Goal: Task Accomplishment & Management: Use online tool/utility

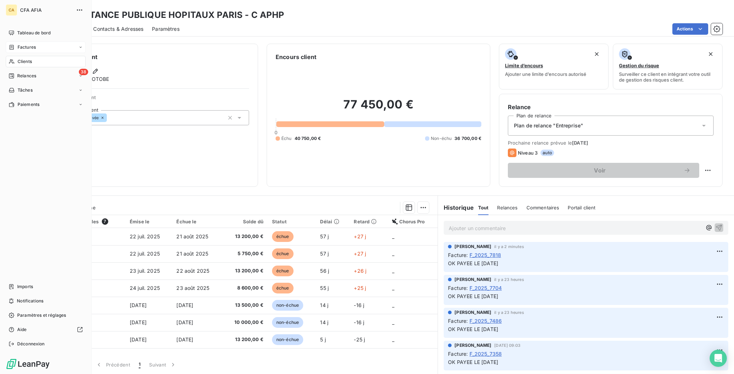
click at [18, 44] on span "Factures" at bounding box center [27, 47] width 18 height 6
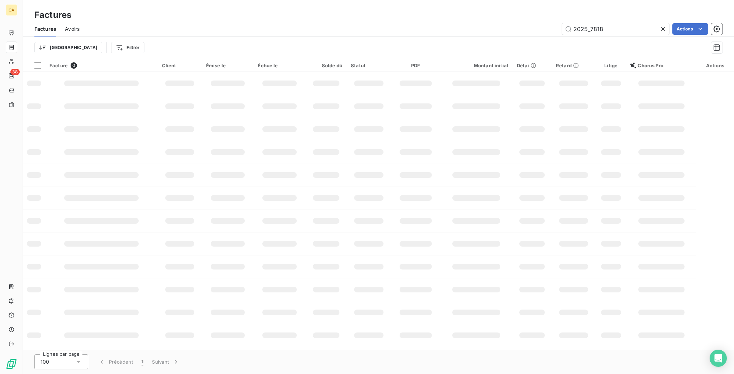
drag, startPoint x: 594, startPoint y: 22, endPoint x: 733, endPoint y: 9, distance: 140.0
click at [719, 33] on div "Factures Avoirs 2025_7818 Actions Trier Filtrer" at bounding box center [378, 40] width 711 height 37
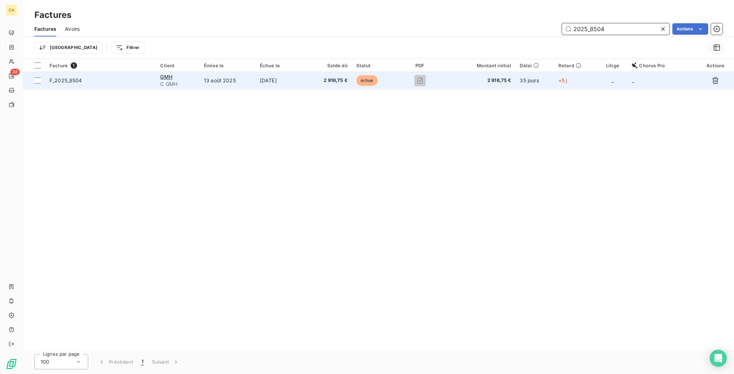
type input "2025_8504"
click at [344, 77] on span "2 916,75 €" at bounding box center [329, 80] width 36 height 7
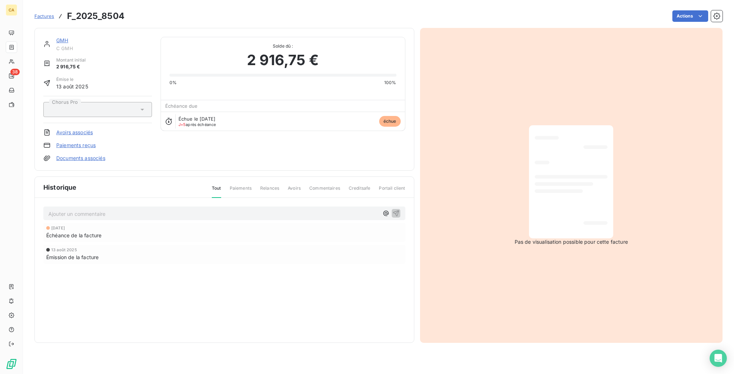
click at [97, 207] on div "Ajouter un commentaire ﻿" at bounding box center [224, 214] width 362 height 14
click at [101, 210] on p "Ajouter un commentaire ﻿" at bounding box center [213, 214] width 330 height 9
click at [100, 231] on div "[DATE] Échéance de la facture [DATE] Émission de la facture" at bounding box center [224, 258] width 362 height 70
click at [134, 210] on p "Ajouter un commentaire ﻿" at bounding box center [213, 214] width 330 height 9
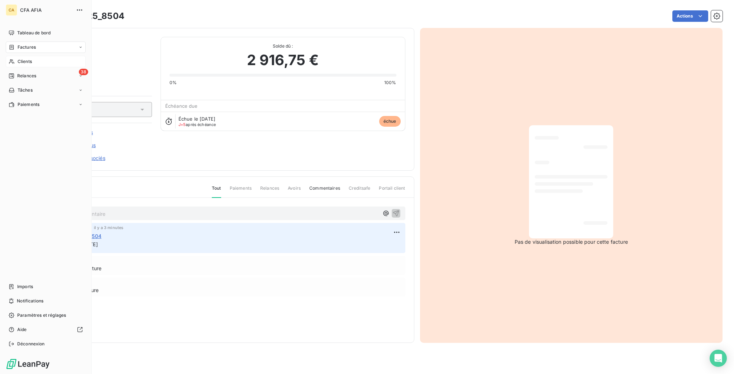
click at [26, 58] on span "Clients" at bounding box center [25, 61] width 14 height 6
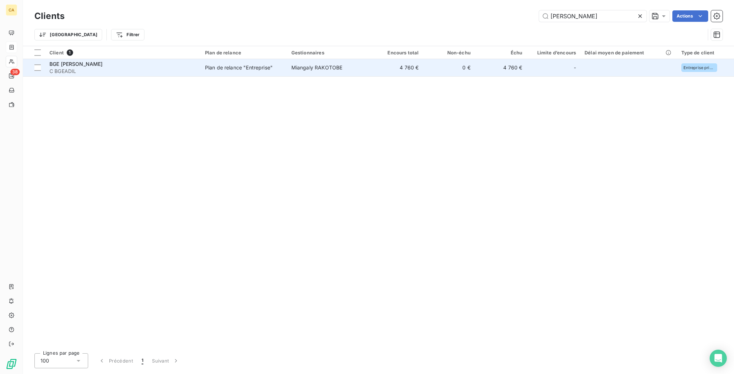
type input "[PERSON_NAME]"
click at [435, 61] on td "0 €" at bounding box center [449, 67] width 52 height 17
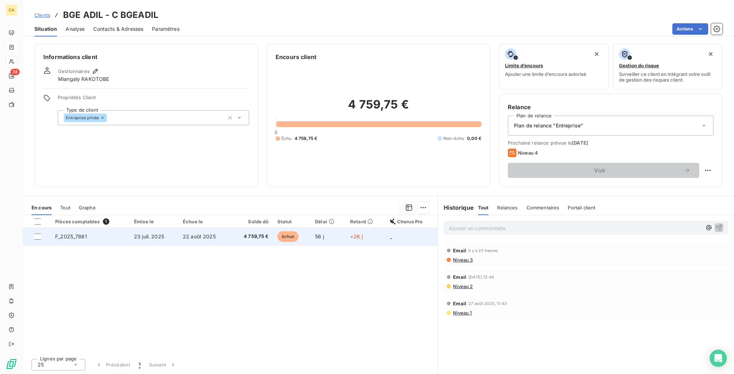
click at [261, 233] on span "4 759,75 €" at bounding box center [252, 236] width 34 height 7
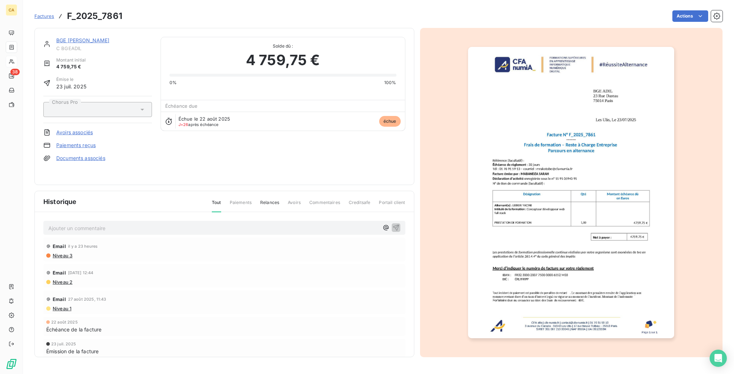
click at [145, 223] on div "Ajouter un commentaire ﻿" at bounding box center [224, 228] width 352 height 10
click at [145, 224] on p "Ajouter un commentaire ﻿" at bounding box center [213, 228] width 330 height 9
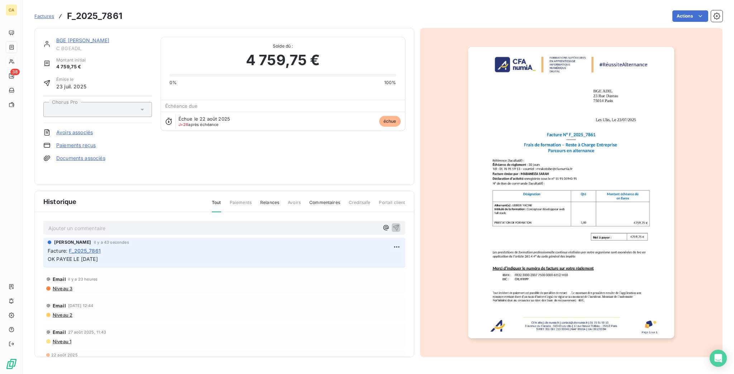
click at [528, 184] on img "button" at bounding box center [571, 193] width 206 height 292
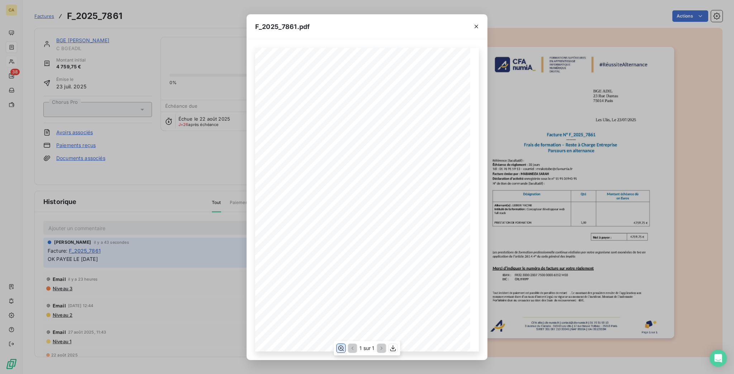
click at [344, 353] on button "button" at bounding box center [341, 348] width 9 height 9
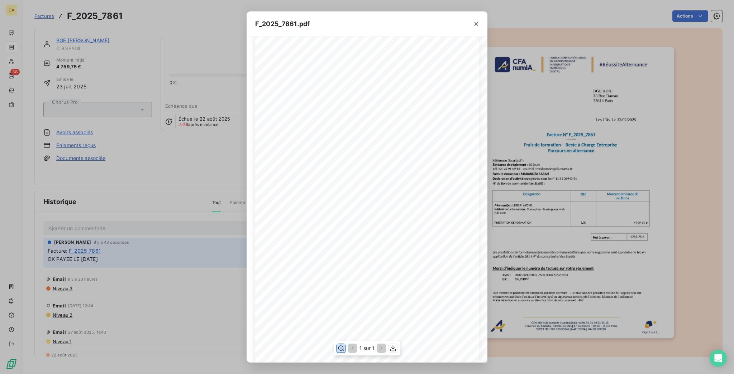
scroll to position [95, 0]
click at [100, 92] on div "F_2025_7861.pdf CFA afia | [DOMAIN_NAME] | [EMAIL_ADDRESS][DOMAIN_NAME] | 01 76…" at bounding box center [367, 187] width 734 height 374
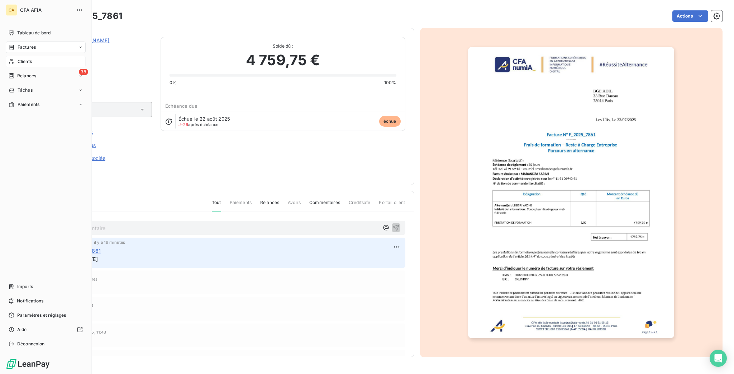
click at [13, 56] on div "Clients" at bounding box center [46, 61] width 80 height 11
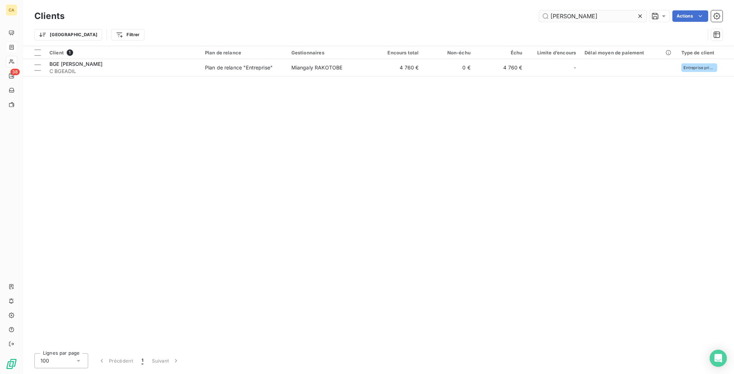
click at [599, 16] on input "[PERSON_NAME]" at bounding box center [593, 15] width 108 height 11
click at [599, 15] on input "[PERSON_NAME]" at bounding box center [593, 15] width 108 height 11
type input "codoc"
click at [271, 66] on table "Client 1 Plan de relance Gestionnaires Encours total Non-échu Échu Limite d’enc…" at bounding box center [378, 61] width 711 height 30
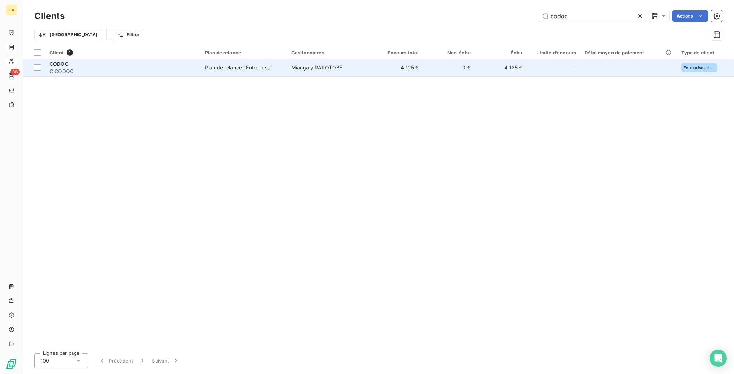
click at [271, 64] on span "Plan de relance "Entreprise"" at bounding box center [244, 67] width 78 height 7
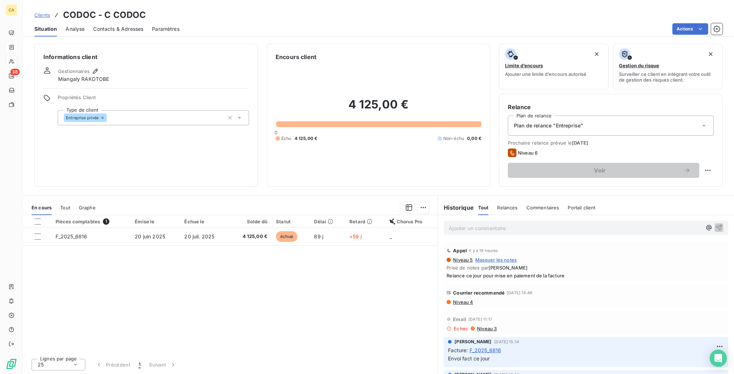
click at [114, 22] on div "Contacts & Adresses" at bounding box center [118, 29] width 50 height 15
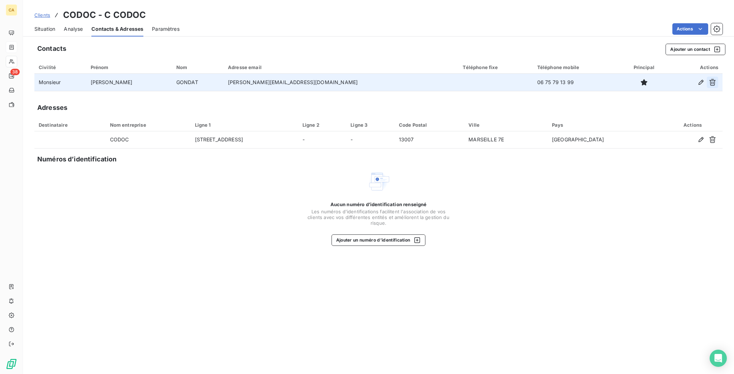
click at [715, 79] on icon "button" at bounding box center [712, 82] width 7 height 7
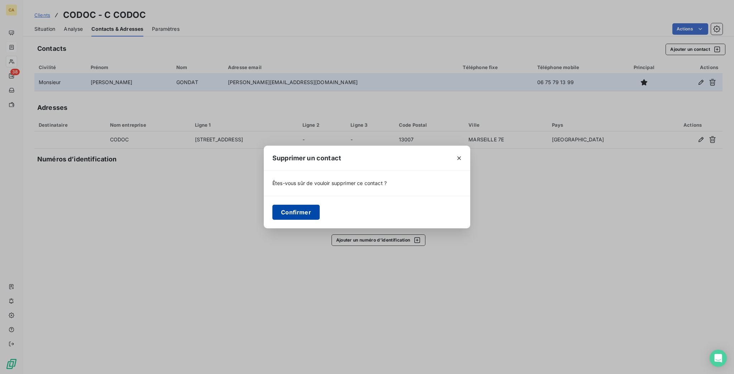
click at [302, 215] on button "Confirmer" at bounding box center [295, 212] width 47 height 15
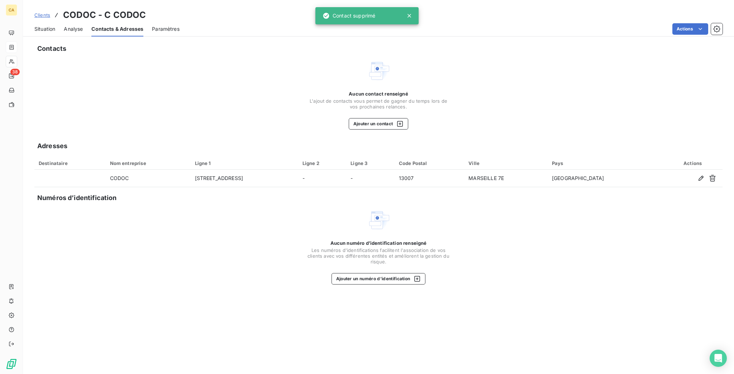
drag, startPoint x: 370, startPoint y: 111, endPoint x: 368, endPoint y: 107, distance: 4.5
click at [369, 111] on div "Contacts Aucun contact renseigné L'ajout de contacts vous permet de gagner du t…" at bounding box center [378, 206] width 711 height 335
click at [368, 107] on div "Contacts Aucun contact renseigné L'ajout de contacts vous permet de gagner du t…" at bounding box center [378, 206] width 711 height 335
click at [370, 104] on div "Contacts Aucun contact renseigné L'ajout de contacts vous permet de gagner du t…" at bounding box center [378, 206] width 711 height 335
click at [373, 118] on button "Ajouter un contact" at bounding box center [379, 123] width 60 height 11
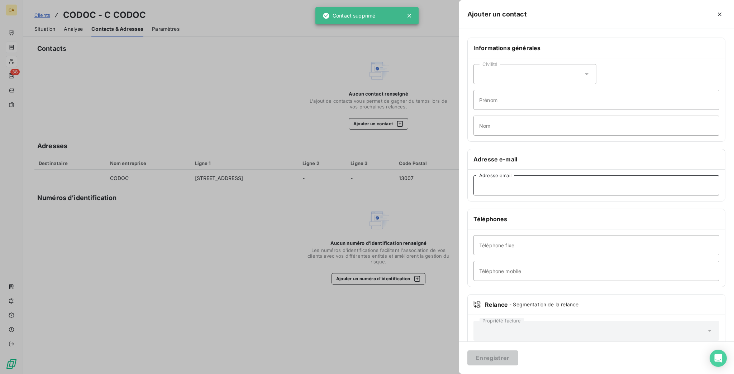
click at [552, 176] on input "Adresse email" at bounding box center [596, 186] width 246 height 20
paste input "[PERSON_NAME][EMAIL_ADDRESS][DOMAIN_NAME]"
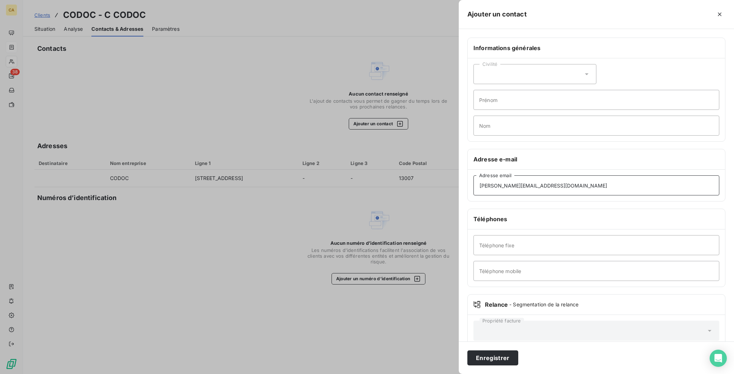
type input "[PERSON_NAME][EMAIL_ADDRESS][DOMAIN_NAME]"
click at [559, 68] on div "Civilité" at bounding box center [534, 74] width 123 height 20
click at [509, 102] on span "Monsieur" at bounding box center [499, 105] width 22 height 7
click at [557, 90] on input "Prénom" at bounding box center [596, 100] width 246 height 20
type input "[PERSON_NAME]"
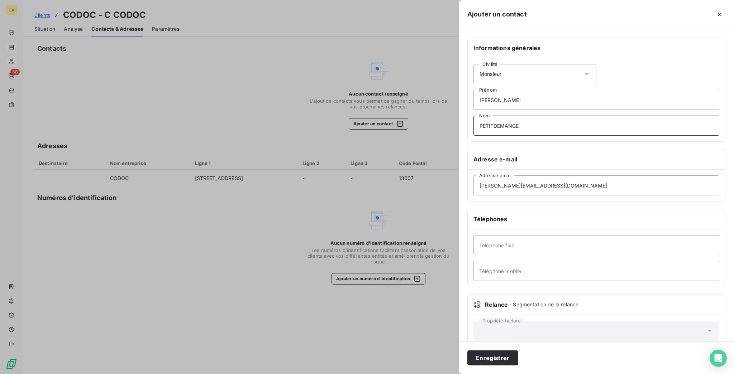
type input "PETITDEMANGE"
click at [467, 351] on button "Enregistrer" at bounding box center [492, 358] width 51 height 15
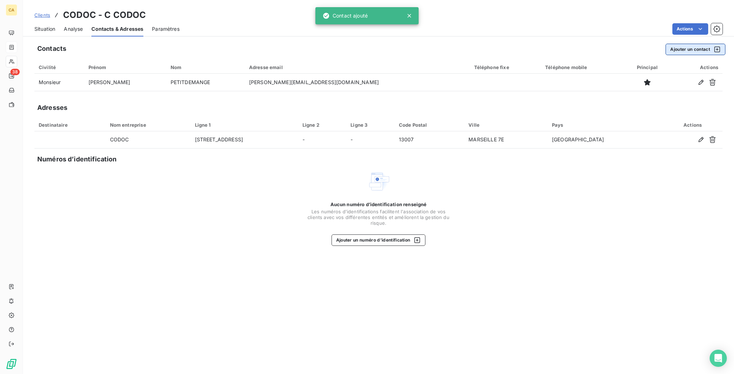
click at [688, 45] on button "Ajouter un contact" at bounding box center [695, 49] width 60 height 11
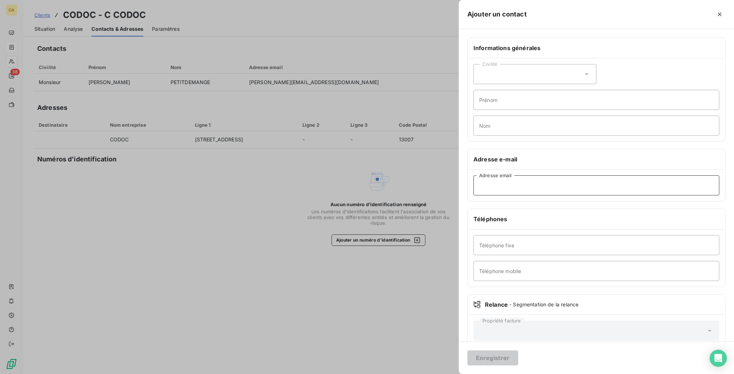
click at [572, 176] on input "Adresse email" at bounding box center [596, 186] width 246 height 20
paste input "[EMAIL_ADDRESS][DOMAIN_NAME]"
type input "[EMAIL_ADDRESS][DOMAIN_NAME]"
click at [564, 90] on input "Prénom" at bounding box center [596, 100] width 246 height 20
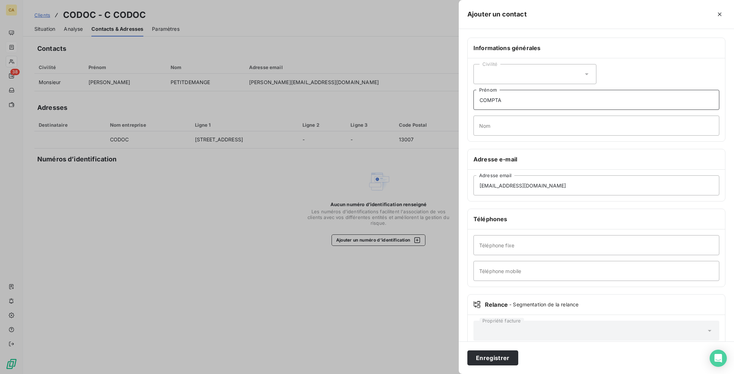
type input "COMPTA"
click at [467, 351] on button "Enregistrer" at bounding box center [492, 358] width 51 height 15
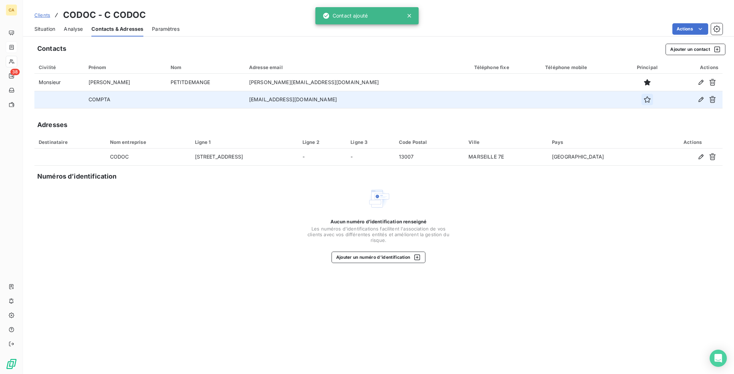
click at [641, 94] on button "button" at bounding box center [646, 99] width 11 height 11
click at [34, 26] on span "Situation" at bounding box center [44, 28] width 21 height 7
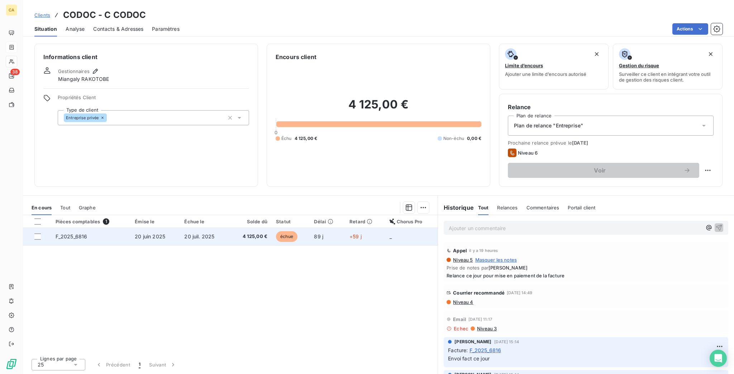
click at [169, 228] on td "20 juin 2025" at bounding box center [154, 236] width 49 height 17
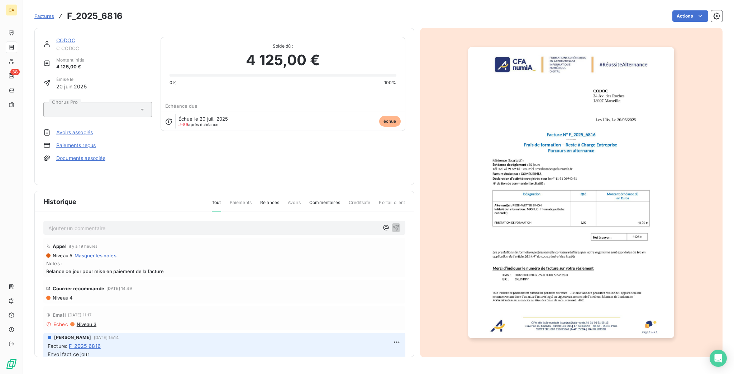
click at [72, 238] on div "Appel il y a 19 heures Niveau 5 Masquer les notes Notes : Relance ce jour pour …" at bounding box center [224, 257] width 362 height 39
click at [78, 224] on p "Ajouter un commentaire ﻿" at bounding box center [213, 228] width 330 height 9
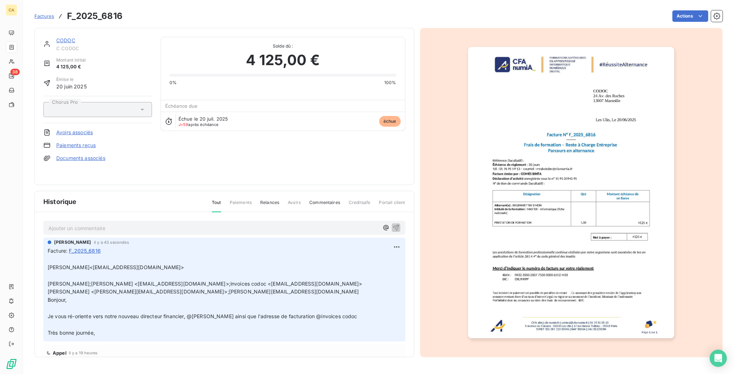
click at [54, 30] on div "CODOC C CODOC Montant initial 4 125,00 € Émise le [DATE] Chorus Pro Avoirs asso…" at bounding box center [224, 106] width 380 height 157
click at [56, 37] on link "CODOC" at bounding box center [65, 40] width 19 height 6
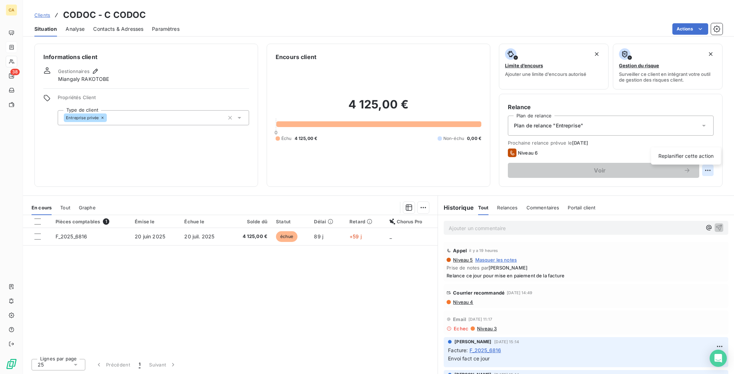
click at [714, 135] on html "CA 38 Clients CODOC - C CODOC Situation Analyse Contacts & Adresses Paramètres …" at bounding box center [367, 187] width 734 height 374
click at [698, 151] on div "Replanifier cette action" at bounding box center [686, 156] width 64 height 11
select select "8"
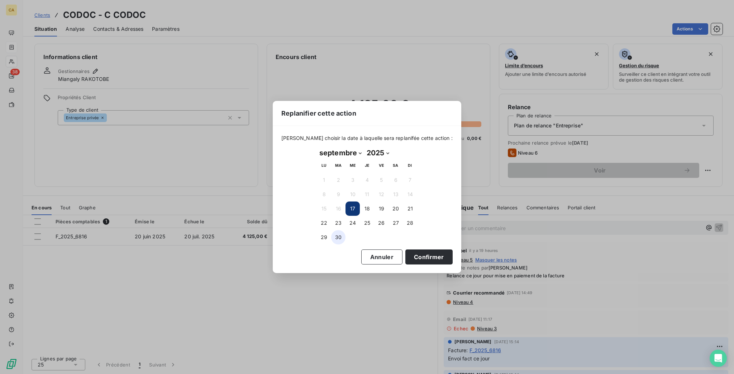
click at [340, 235] on button "30" at bounding box center [338, 237] width 14 height 14
click at [339, 224] on button "23" at bounding box center [338, 223] width 14 height 14
click at [405, 252] on button "Confirmer" at bounding box center [428, 257] width 47 height 15
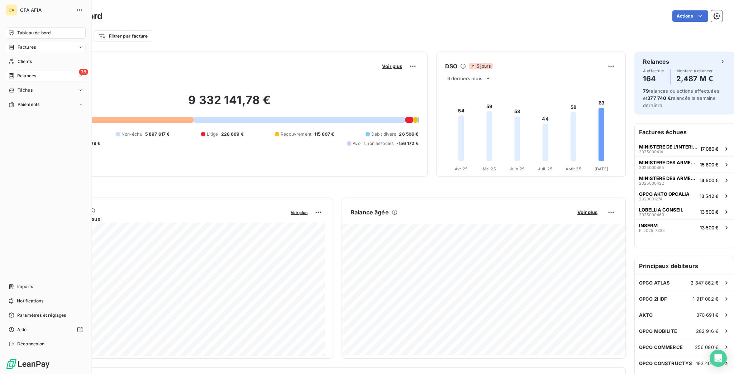
click at [12, 70] on div "38 Relances" at bounding box center [46, 75] width 80 height 11
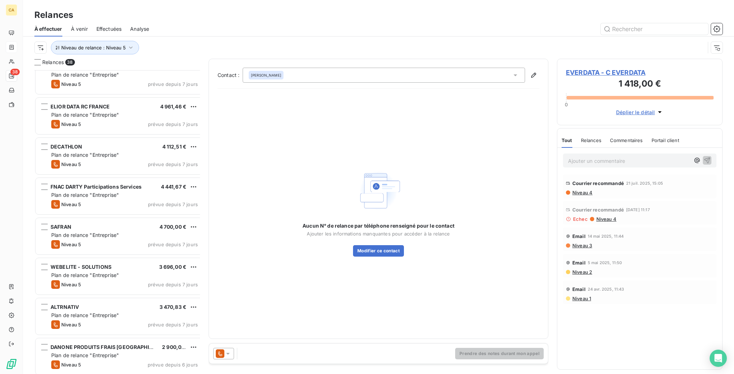
scroll to position [1212, 0]
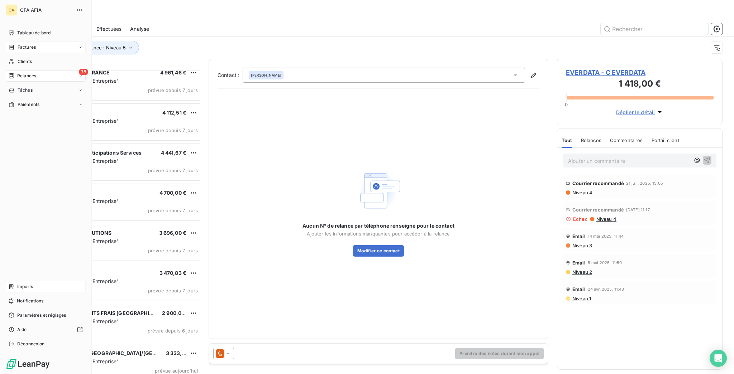
click at [27, 290] on span "Imports" at bounding box center [25, 287] width 16 height 6
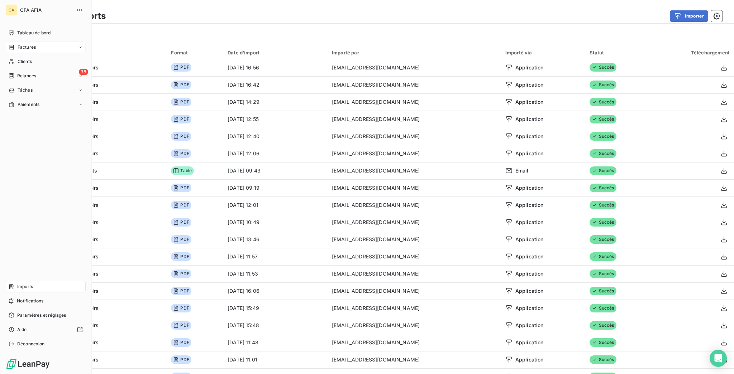
click at [19, 290] on span "Imports" at bounding box center [25, 287] width 16 height 6
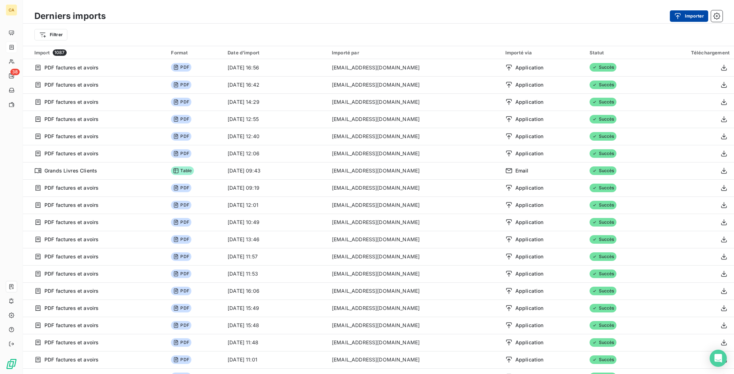
click at [681, 14] on icon "button" at bounding box center [677, 16] width 7 height 7
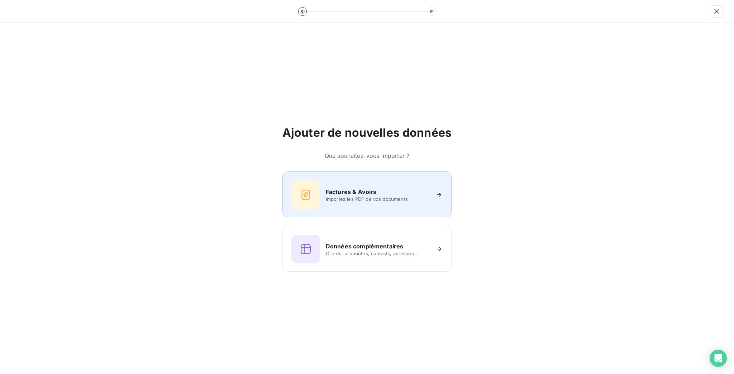
click at [361, 198] on span "Importez les PDF de vos documents" at bounding box center [378, 199] width 104 height 6
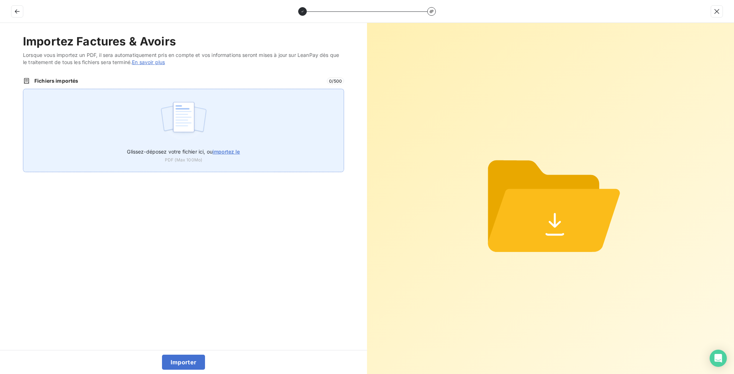
click at [309, 125] on div "Glissez-déposez votre fichier ici, ou importez le PDF (Max 100Mo)" at bounding box center [183, 130] width 321 height 83
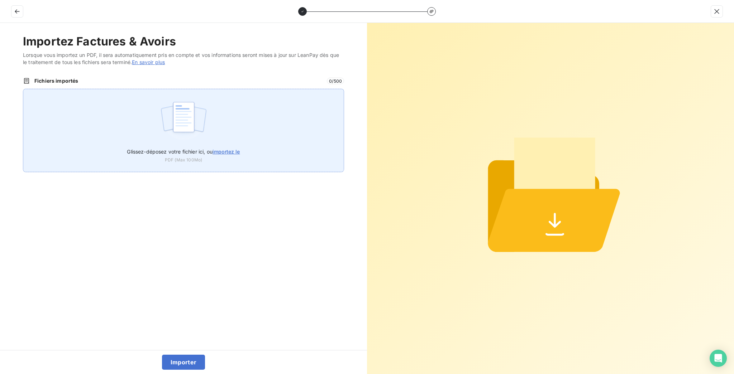
type input "C:\fakepath\F_2025_11352.pdf"
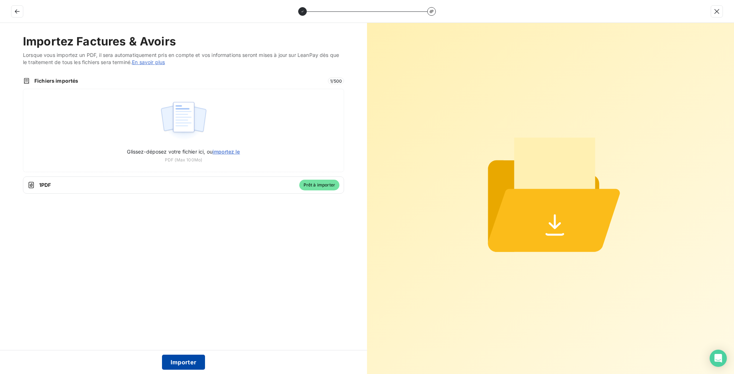
click at [182, 364] on button "Importer" at bounding box center [183, 362] width 43 height 15
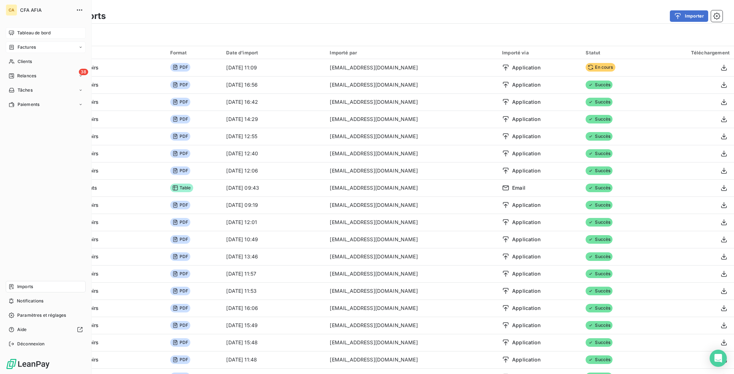
click at [27, 27] on div "Tableau de bord" at bounding box center [46, 32] width 80 height 11
